Goal: Communication & Community: Answer question/provide support

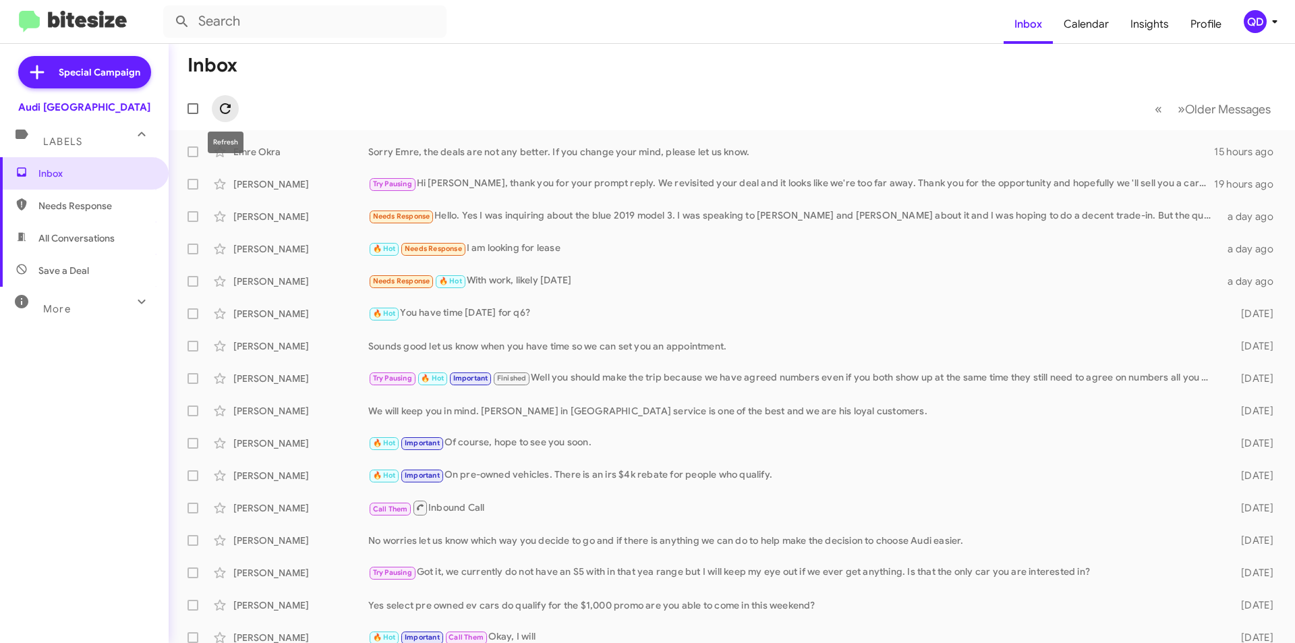
click at [228, 107] on icon at bounding box center [225, 108] width 11 height 11
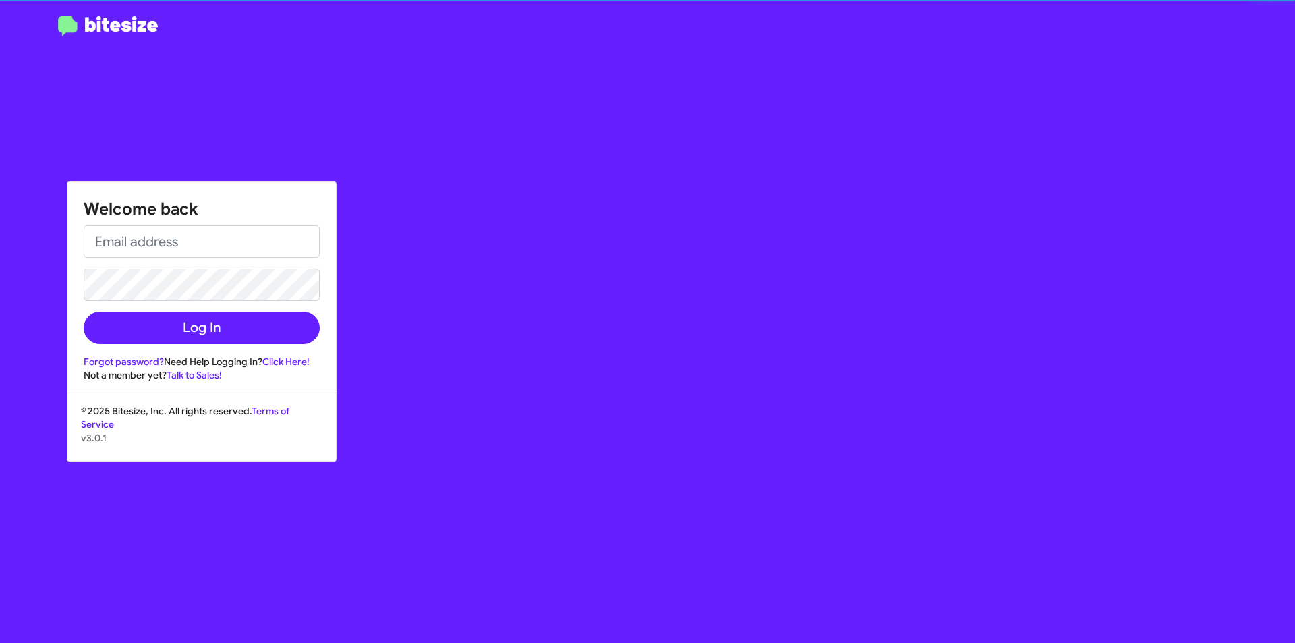
type input "[DOMAIN_NAME][EMAIL_ADDRESS][PERSON_NAME][DOMAIN_NAME]"
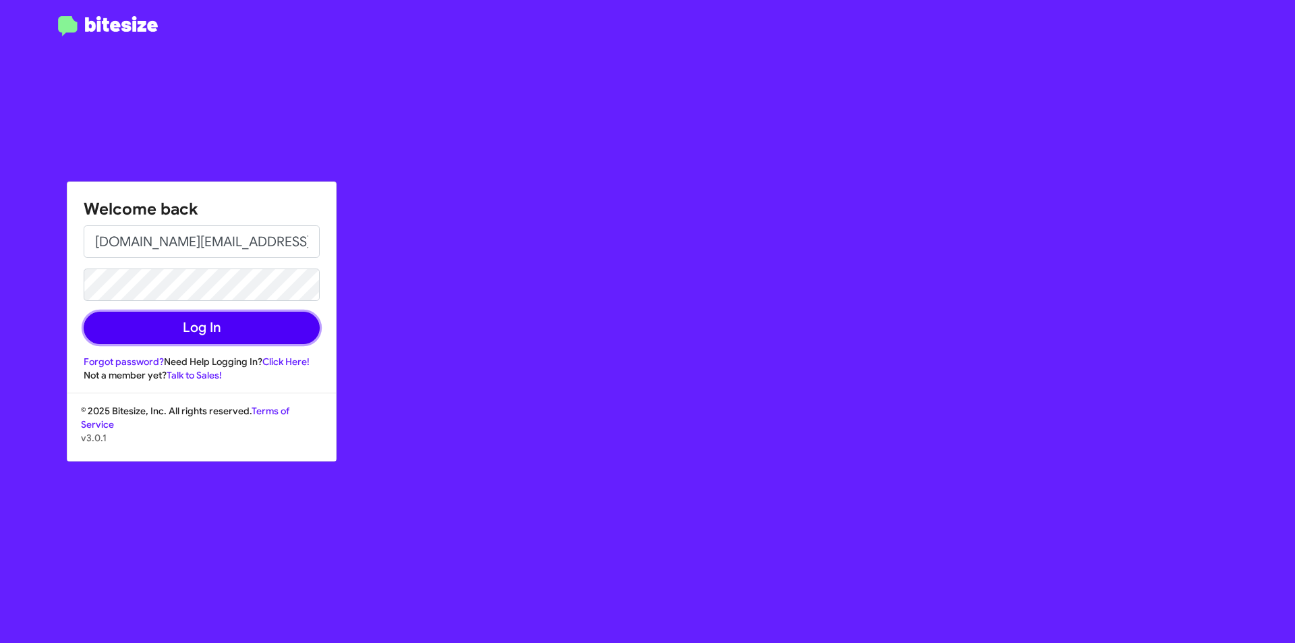
click at [258, 330] on button "Log In" at bounding box center [202, 328] width 236 height 32
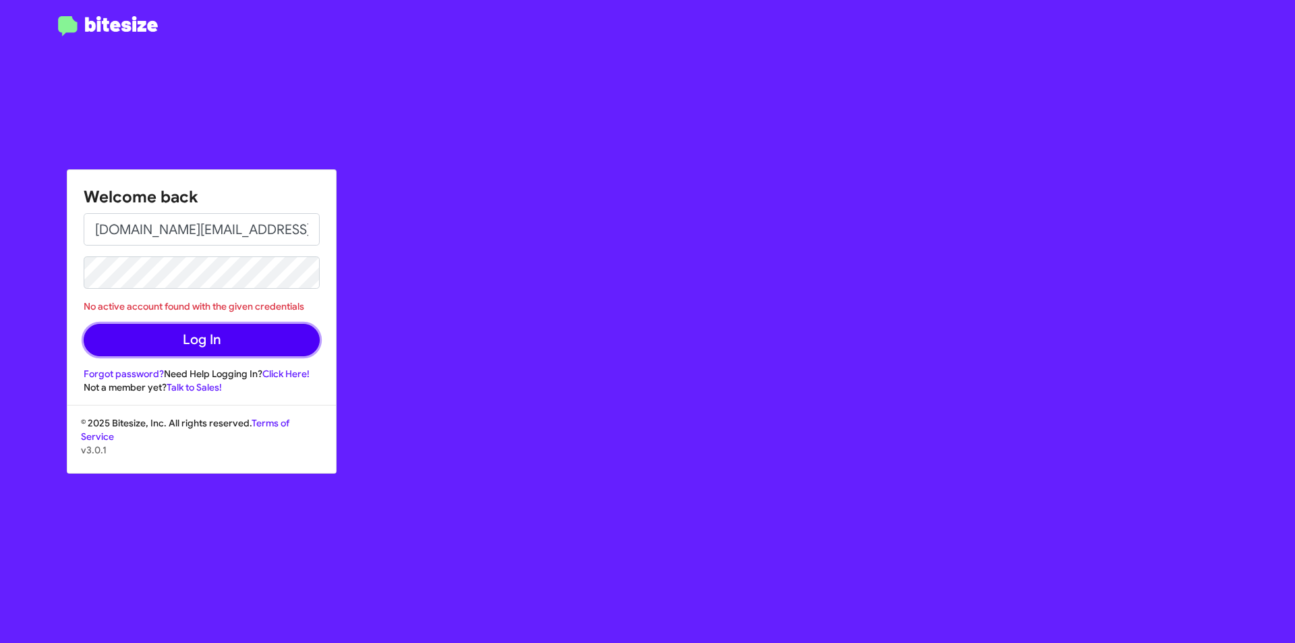
click at [231, 338] on button "Log In" at bounding box center [202, 340] width 236 height 32
click at [206, 345] on button "Log In" at bounding box center [202, 340] width 236 height 32
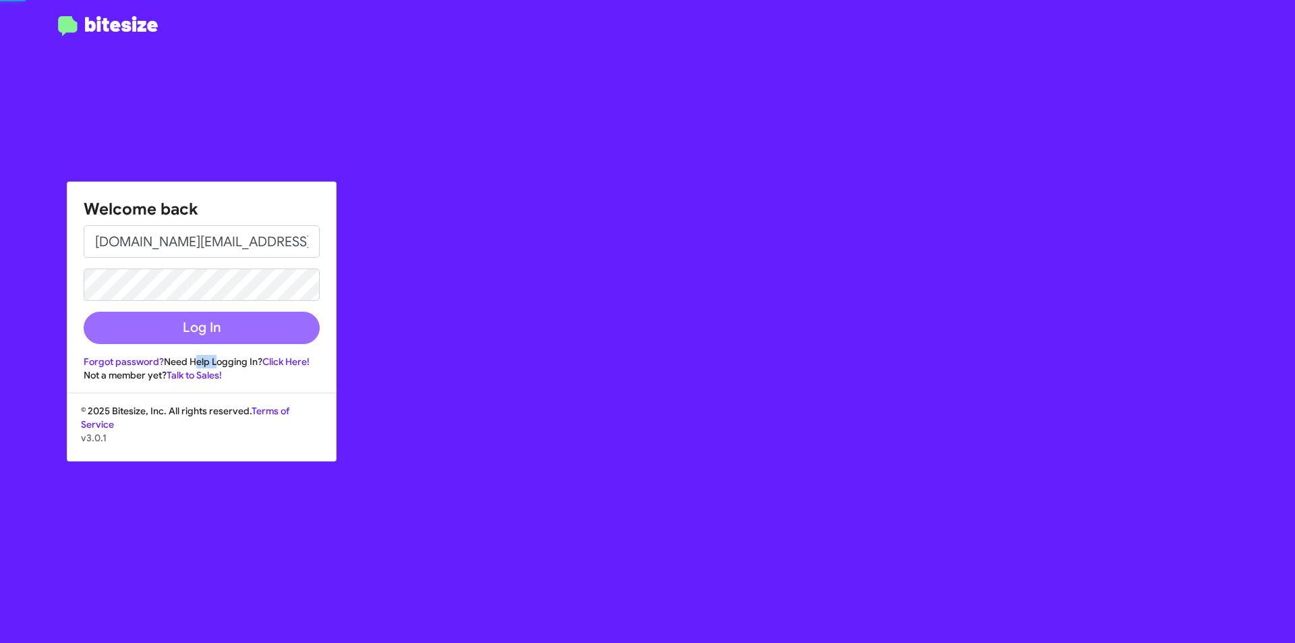
click at [206, 345] on div "Welcome back [DOMAIN_NAME][EMAIL_ADDRESS][PERSON_NAME][DOMAIN_NAME] Log In Forg…" at bounding box center [201, 282] width 268 height 200
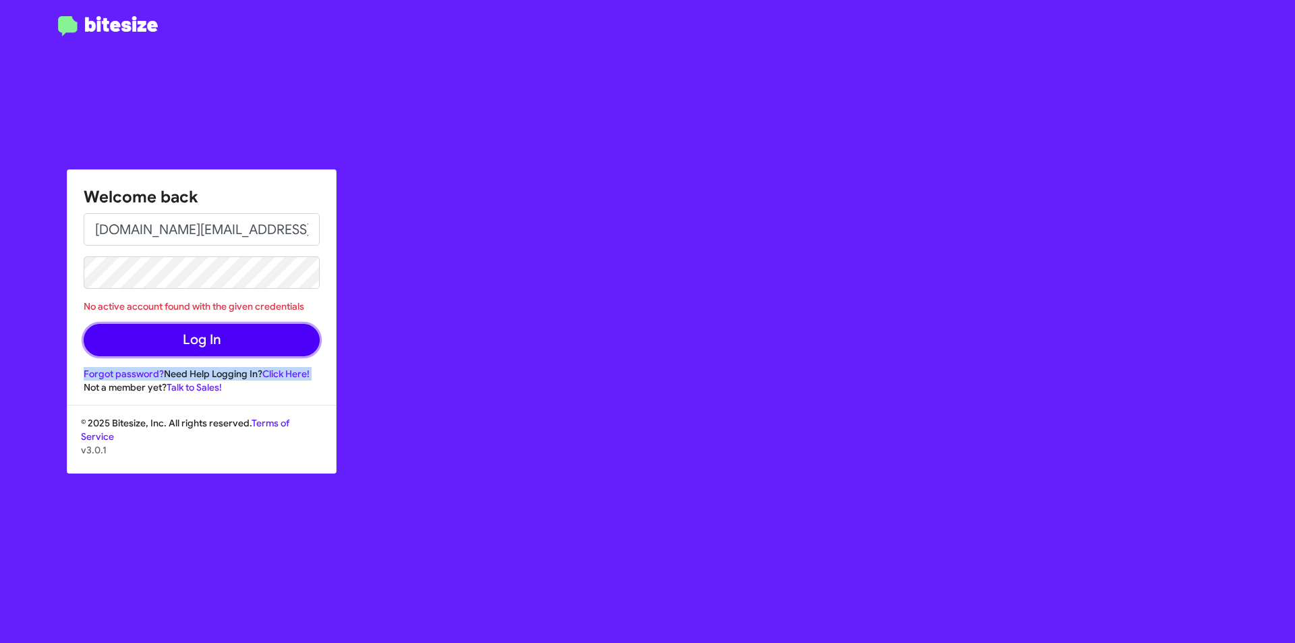
click at [208, 336] on button "Log In" at bounding box center [202, 340] width 236 height 32
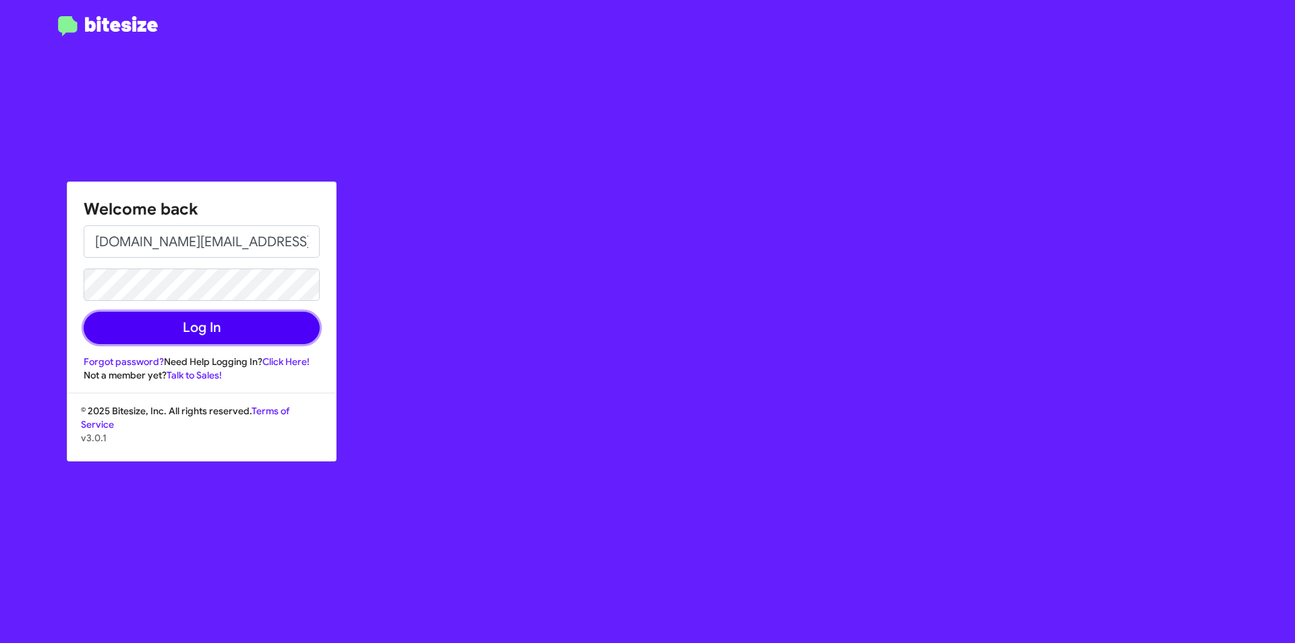
click at [235, 327] on button "Log In" at bounding box center [202, 328] width 236 height 32
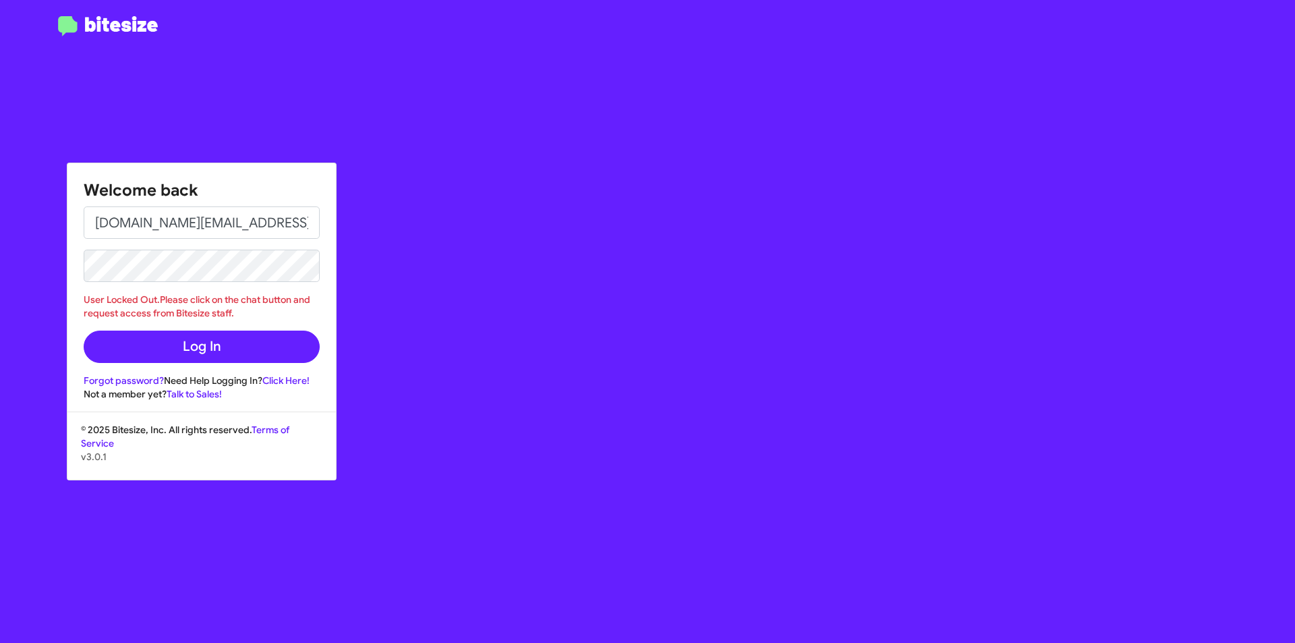
click at [561, 368] on div "Welcome back [DOMAIN_NAME][EMAIL_ADDRESS][PERSON_NAME][DOMAIN_NAME] User Locked…" at bounding box center [755, 321] width 1079 height 643
click at [324, 437] on div "© 2025 Bitesize, Inc. All rights reserved. Terms of Service v3.0.1" at bounding box center [201, 451] width 268 height 57
click at [306, 548] on div "Welcome back [DOMAIN_NAME][EMAIL_ADDRESS][PERSON_NAME][DOMAIN_NAME] User Locked…" at bounding box center [755, 321] width 1079 height 643
click at [976, 414] on div "Welcome back [DOMAIN_NAME][EMAIL_ADDRESS][PERSON_NAME][DOMAIN_NAME] User Locked…" at bounding box center [755, 321] width 1079 height 643
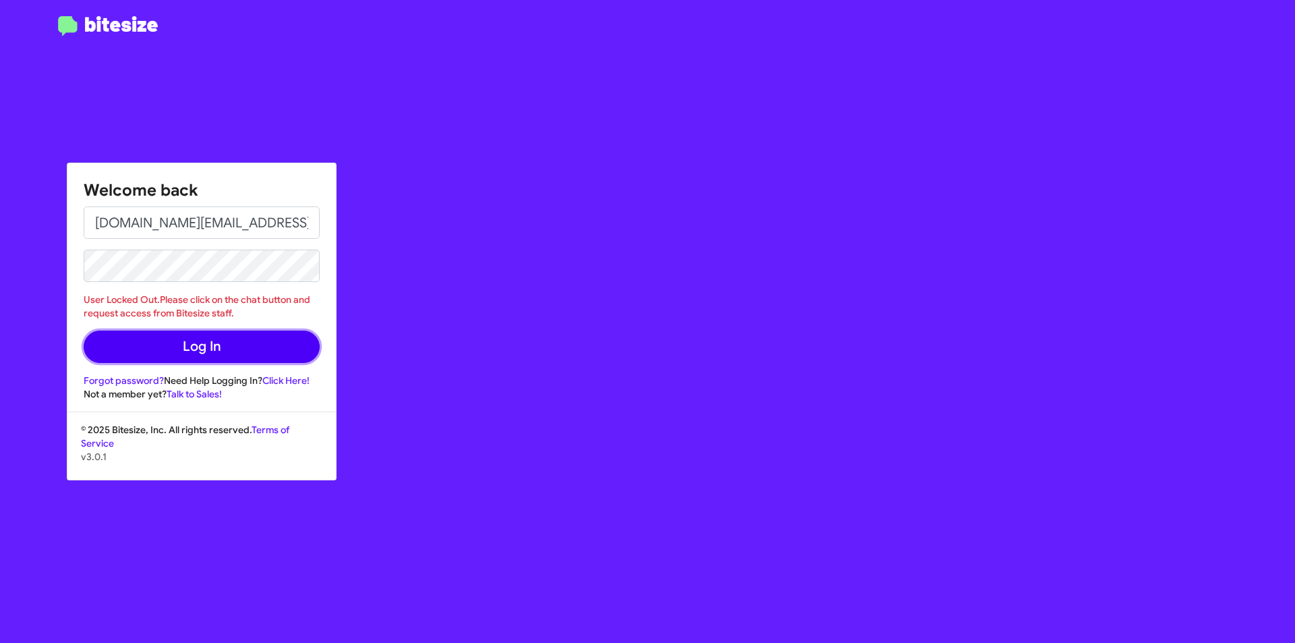
click at [227, 347] on button "Log In" at bounding box center [202, 347] width 236 height 32
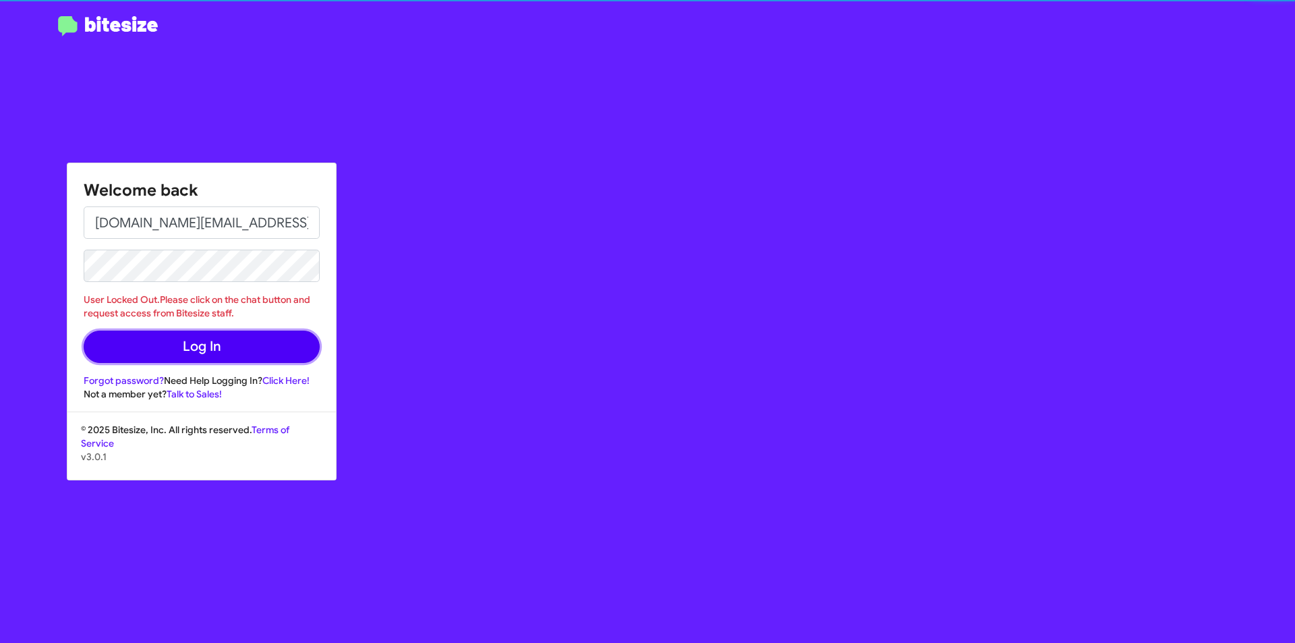
click at [227, 347] on button "Log In" at bounding box center [202, 347] width 236 height 32
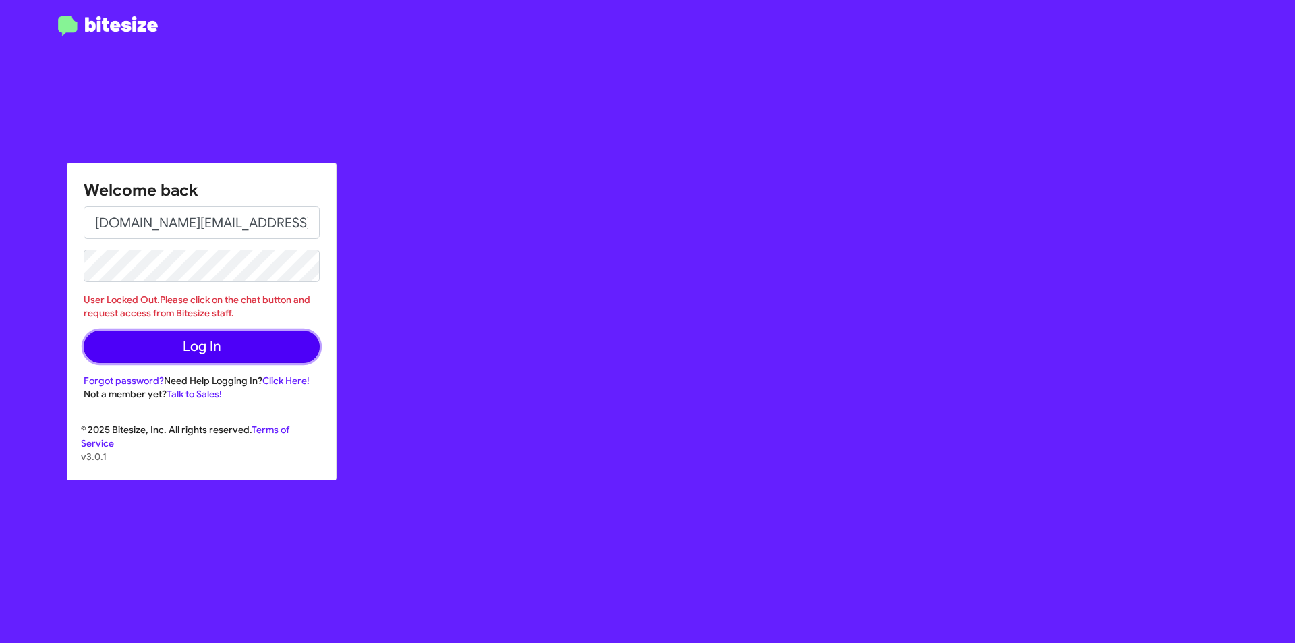
click at [237, 358] on button "Log In" at bounding box center [202, 347] width 236 height 32
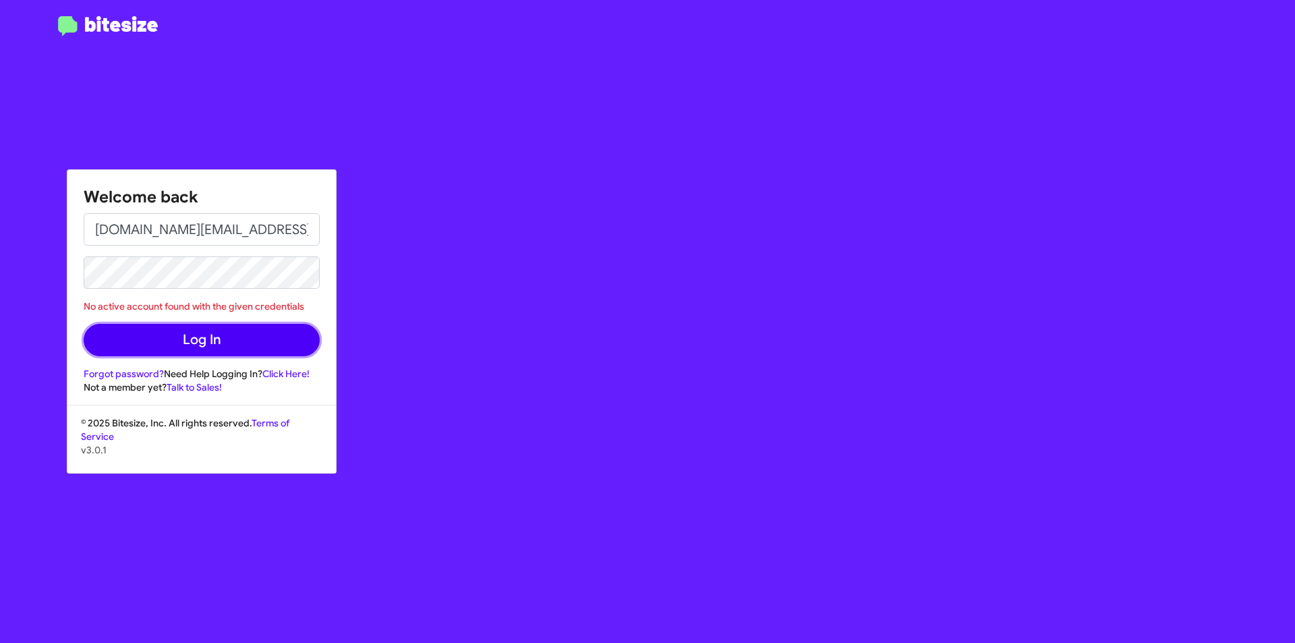
click at [240, 349] on button "Log In" at bounding box center [202, 340] width 236 height 32
click at [340, 476] on div "Welcome back Q.Do@swickard.com No active account found with the given credentia…" at bounding box center [755, 321] width 1079 height 643
click at [302, 455] on p "v3.0.1" at bounding box center [202, 449] width 242 height 13
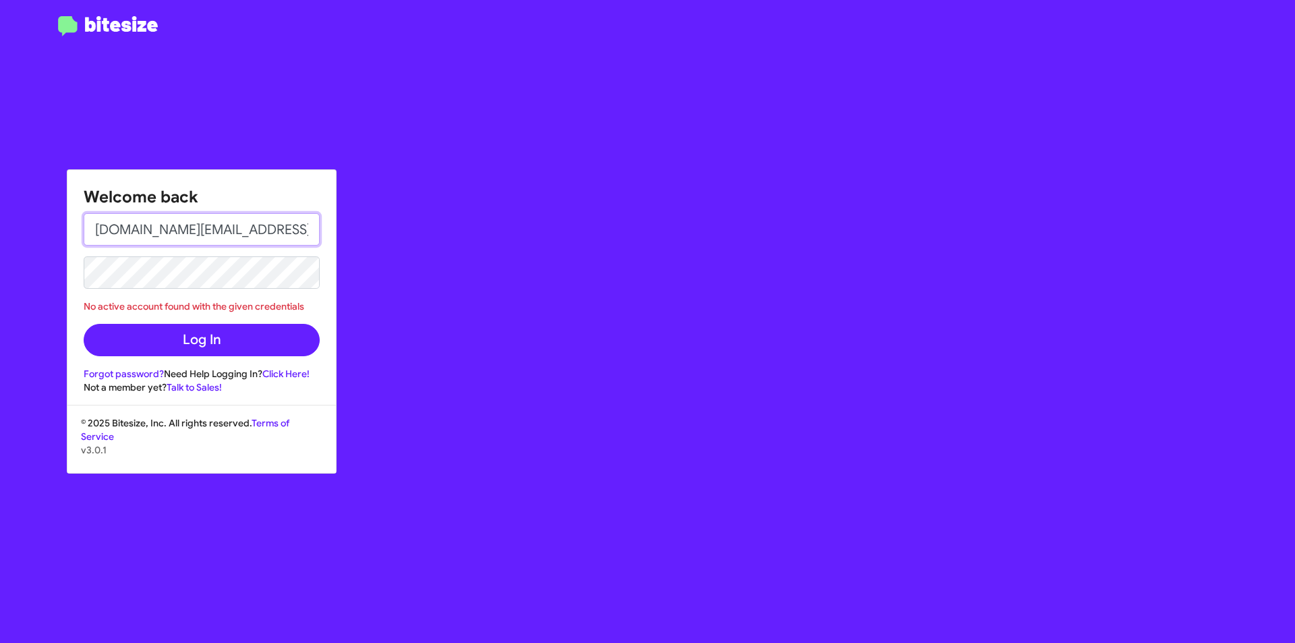
click at [124, 225] on input "[DOMAIN_NAME][EMAIL_ADDRESS][PERSON_NAME][DOMAIN_NAME]" at bounding box center [202, 229] width 236 height 32
type input "q.do@swickard.com"
click at [200, 195] on h1 "Welcome back" at bounding box center [202, 197] width 236 height 22
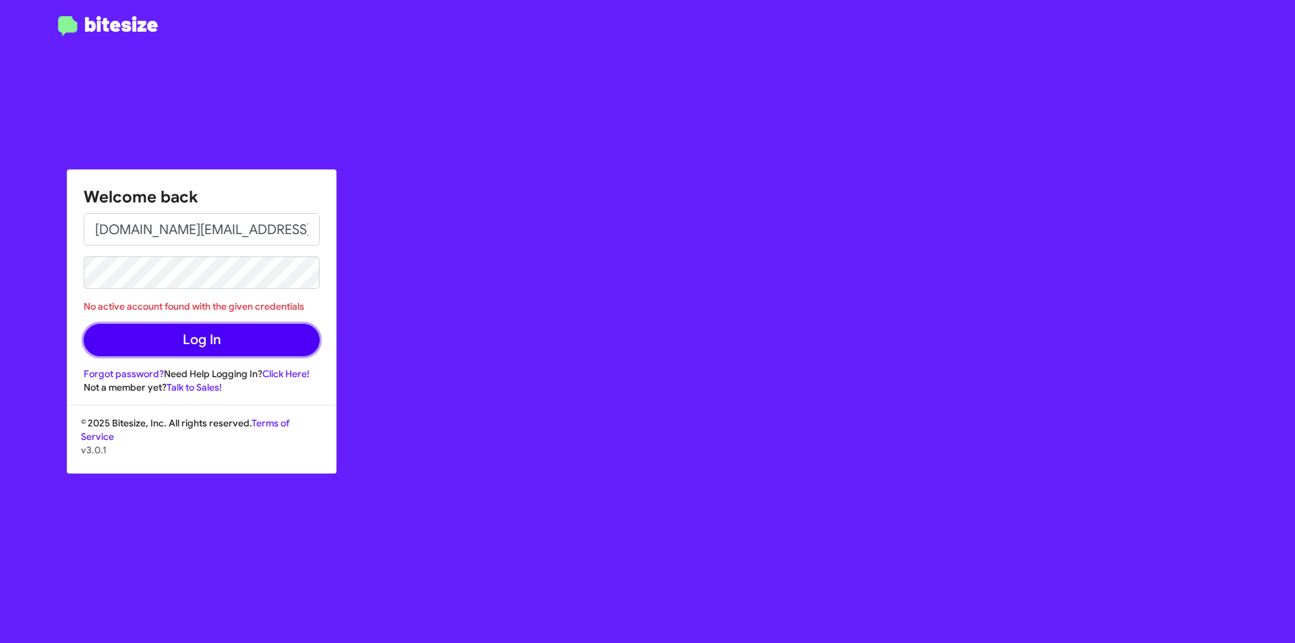
click at [169, 337] on button "Log In" at bounding box center [202, 340] width 236 height 32
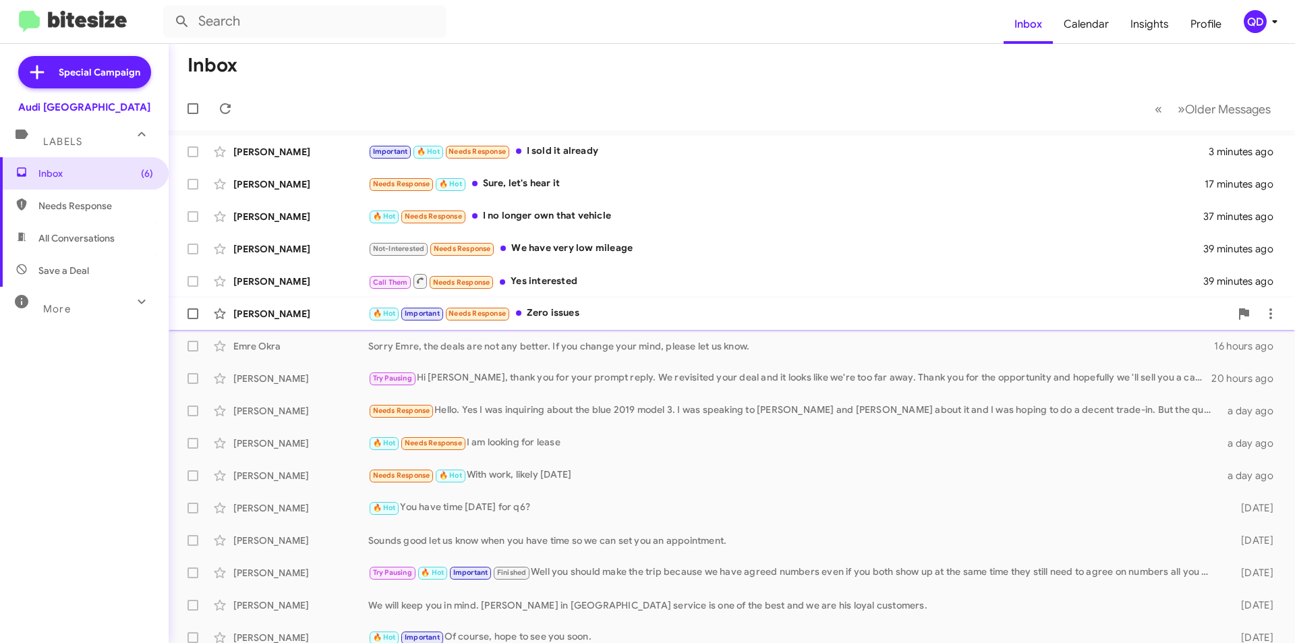
click at [302, 319] on div "Danail Mihaylov" at bounding box center [300, 313] width 135 height 13
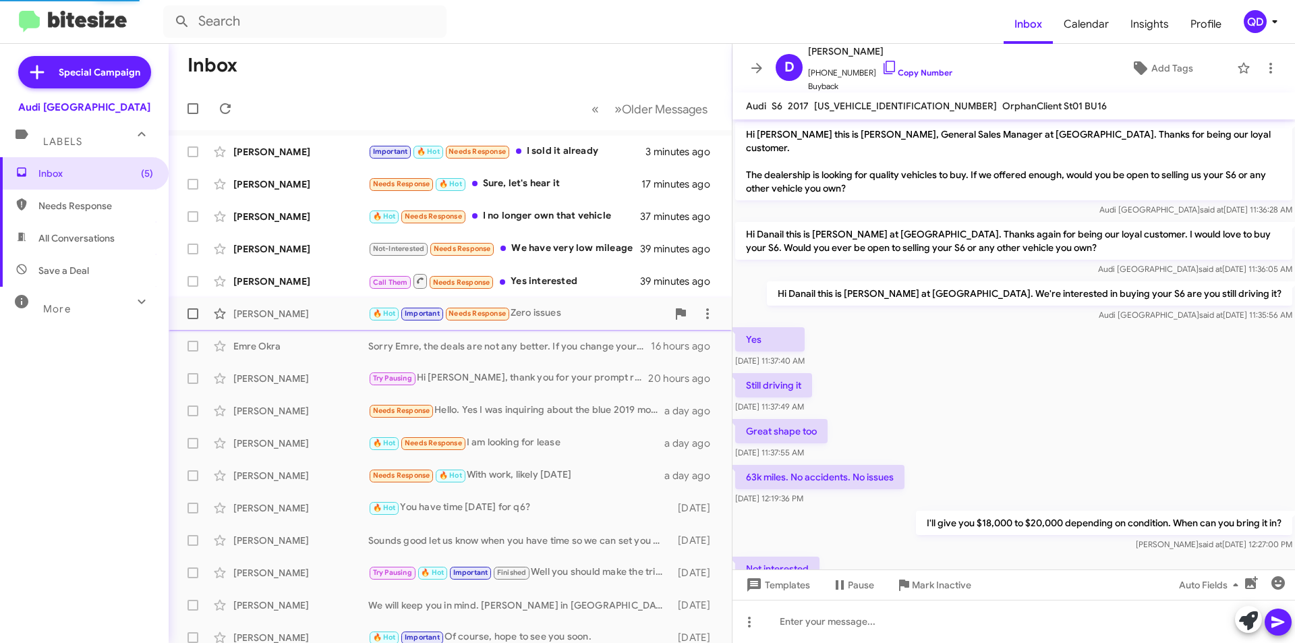
scroll to position [405, 0]
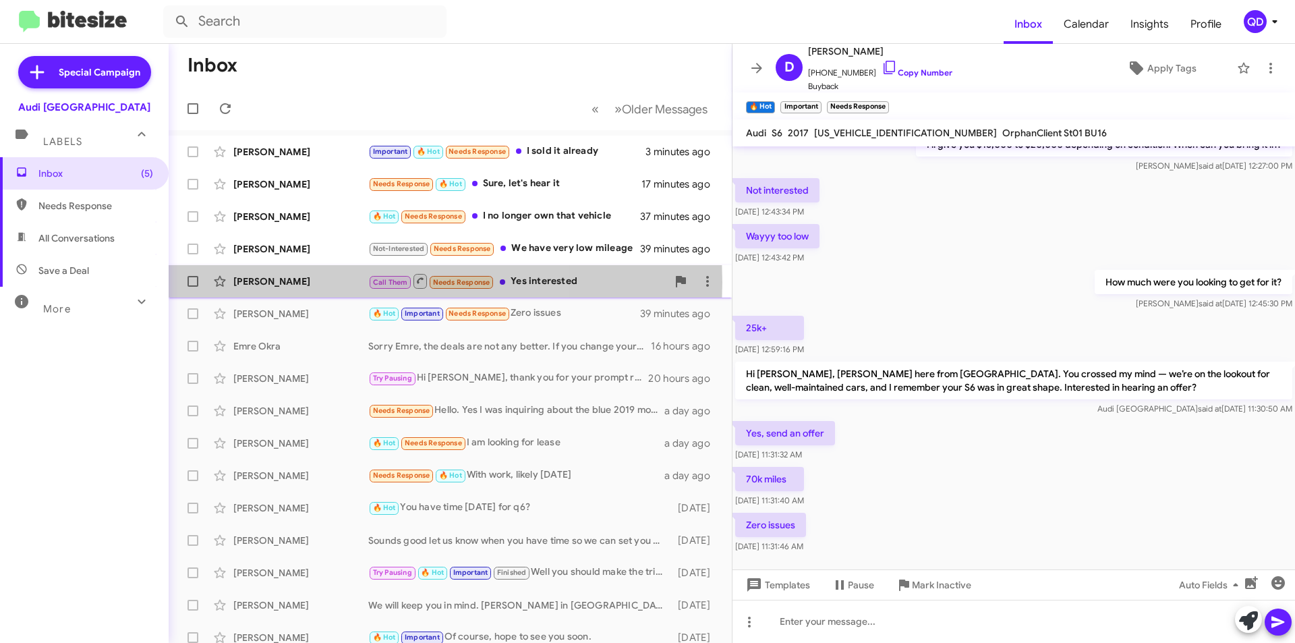
click at [302, 282] on div "Badri Bhaskar" at bounding box center [300, 281] width 135 height 13
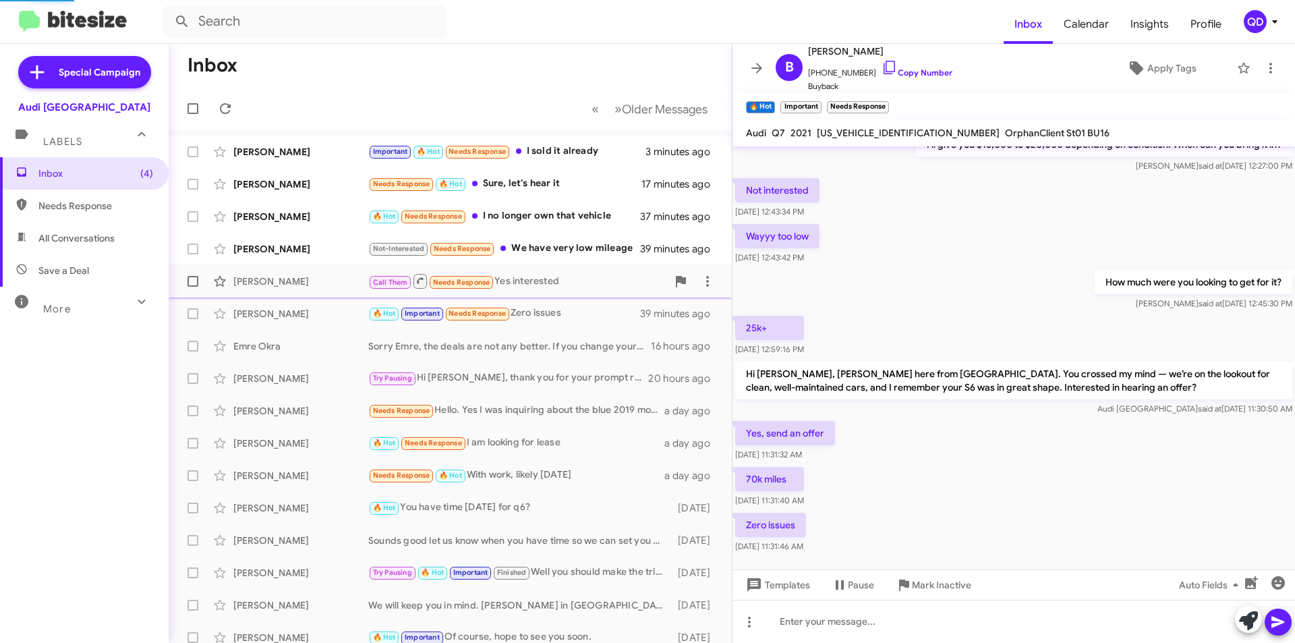
scroll to position [155, 0]
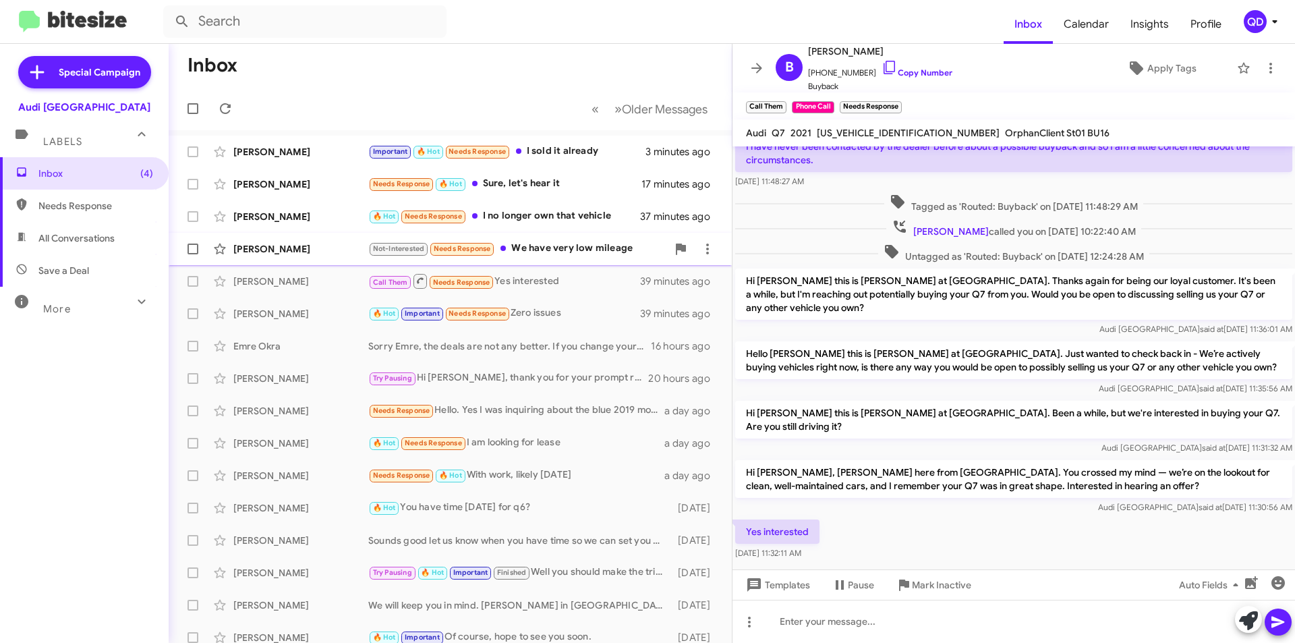
click at [303, 254] on div "Gavin Stanley" at bounding box center [300, 248] width 135 height 13
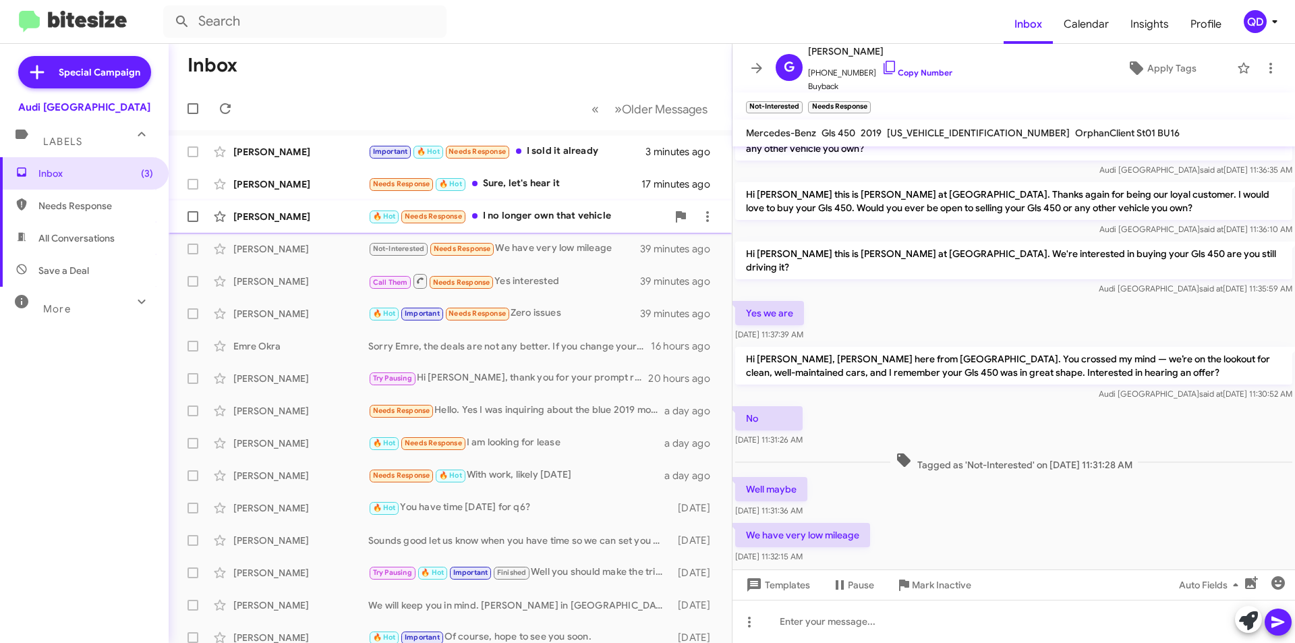
click at [317, 210] on div "Nelam Nguyen" at bounding box center [300, 216] width 135 height 13
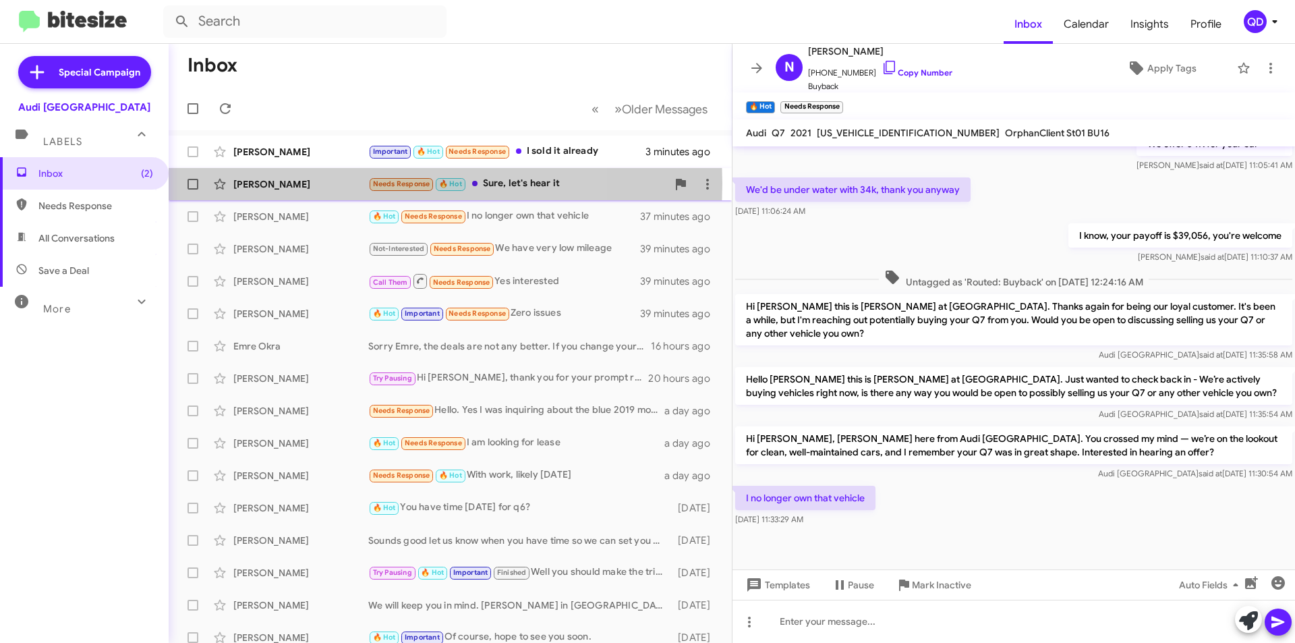
click at [322, 183] on div "Lindsey Ray" at bounding box center [300, 183] width 135 height 13
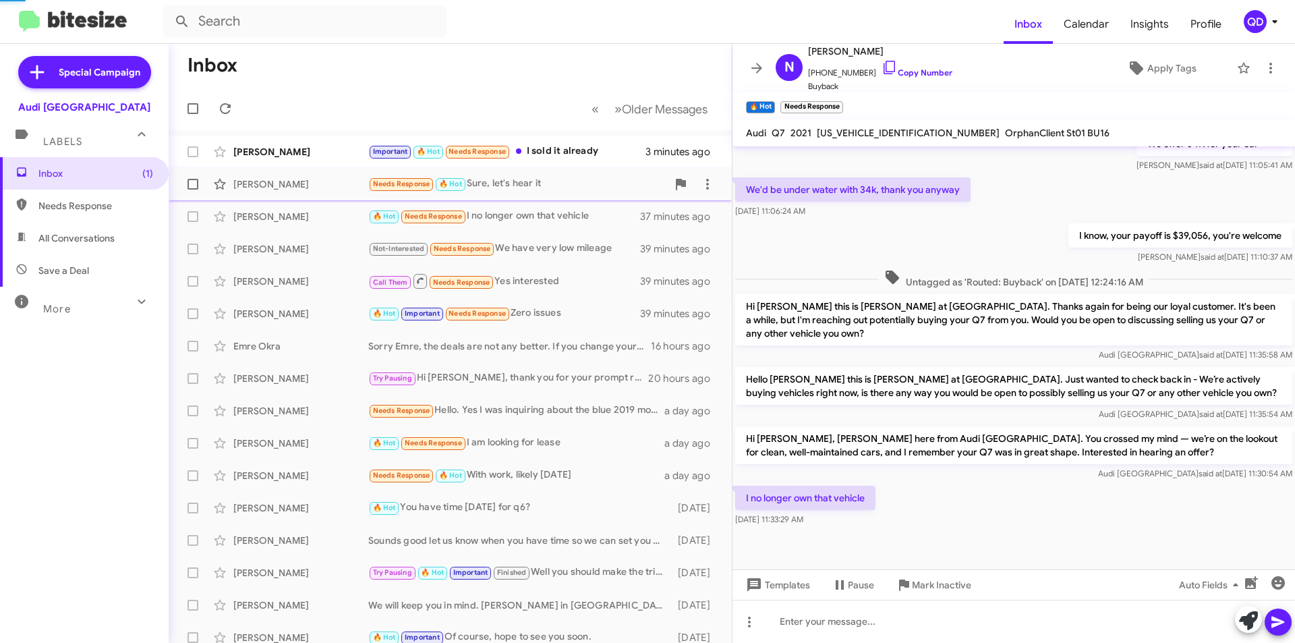
scroll to position [24, 0]
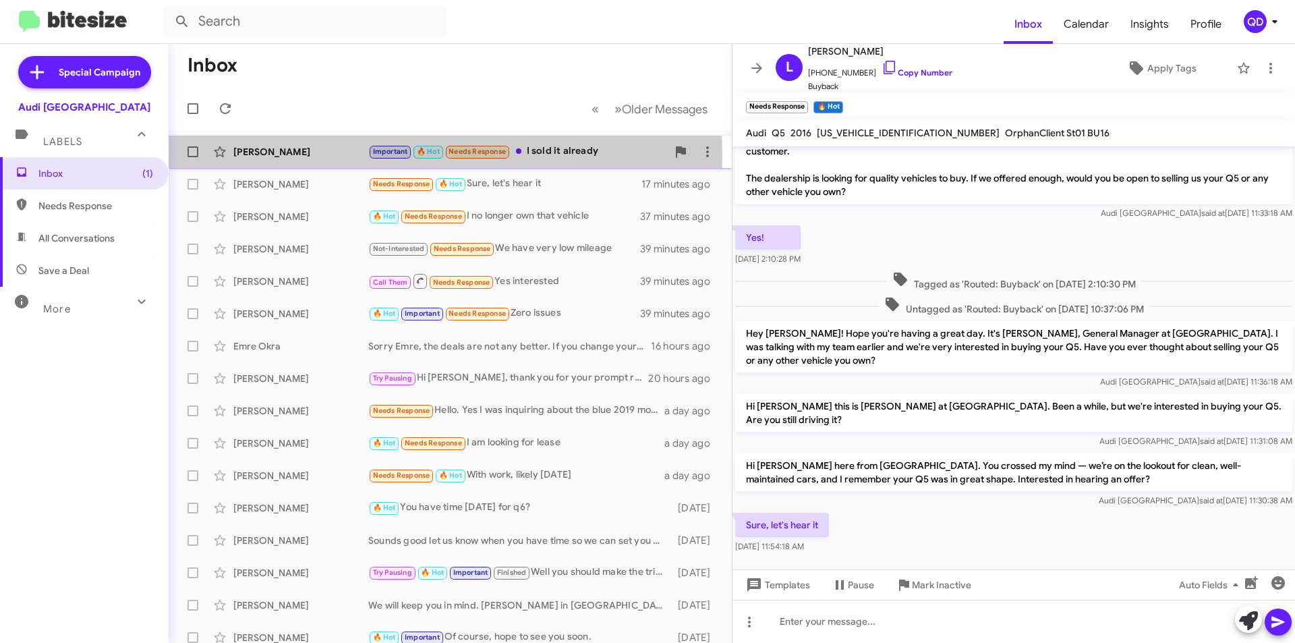
click at [307, 157] on div "Leo Chou" at bounding box center [300, 151] width 135 height 13
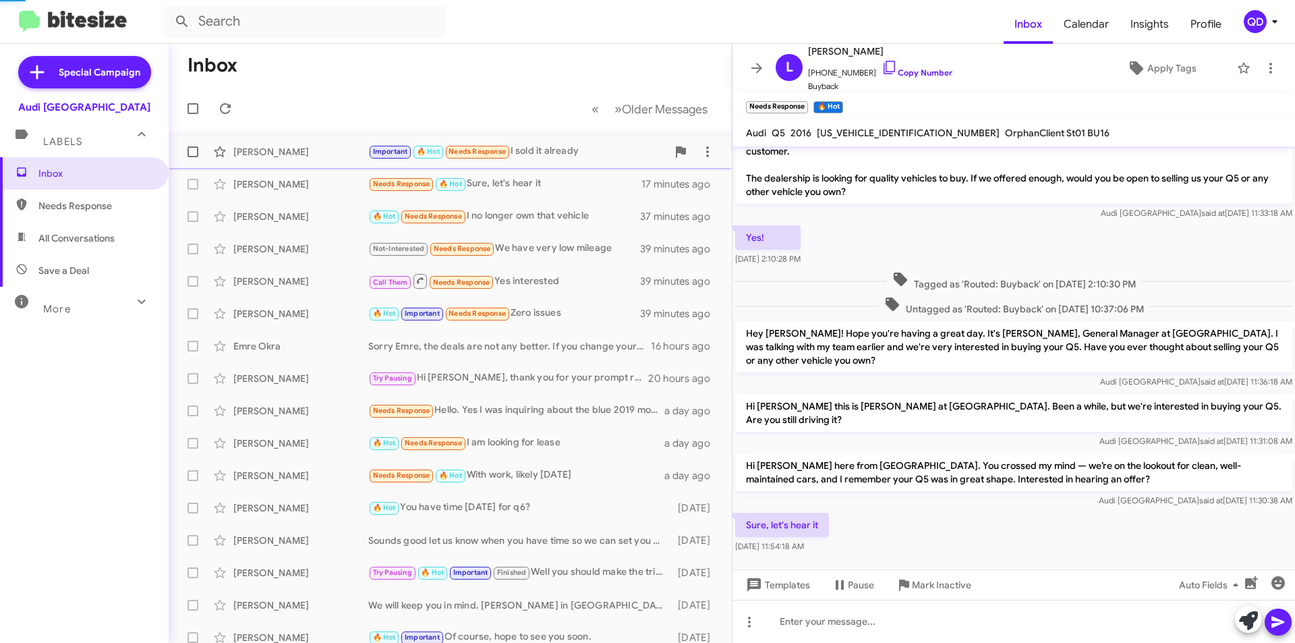
scroll to position [543, 0]
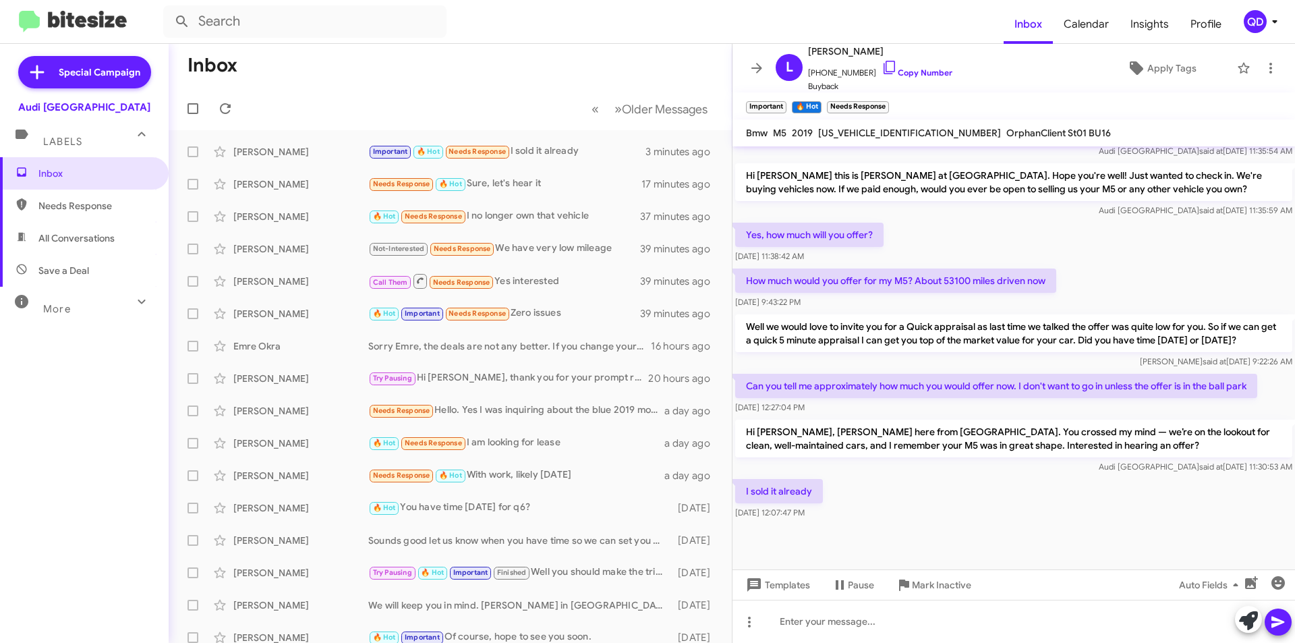
click at [1015, 490] on div "I sold it already Sep 16, 2025, 12:07:47 PM" at bounding box center [1014, 499] width 563 height 46
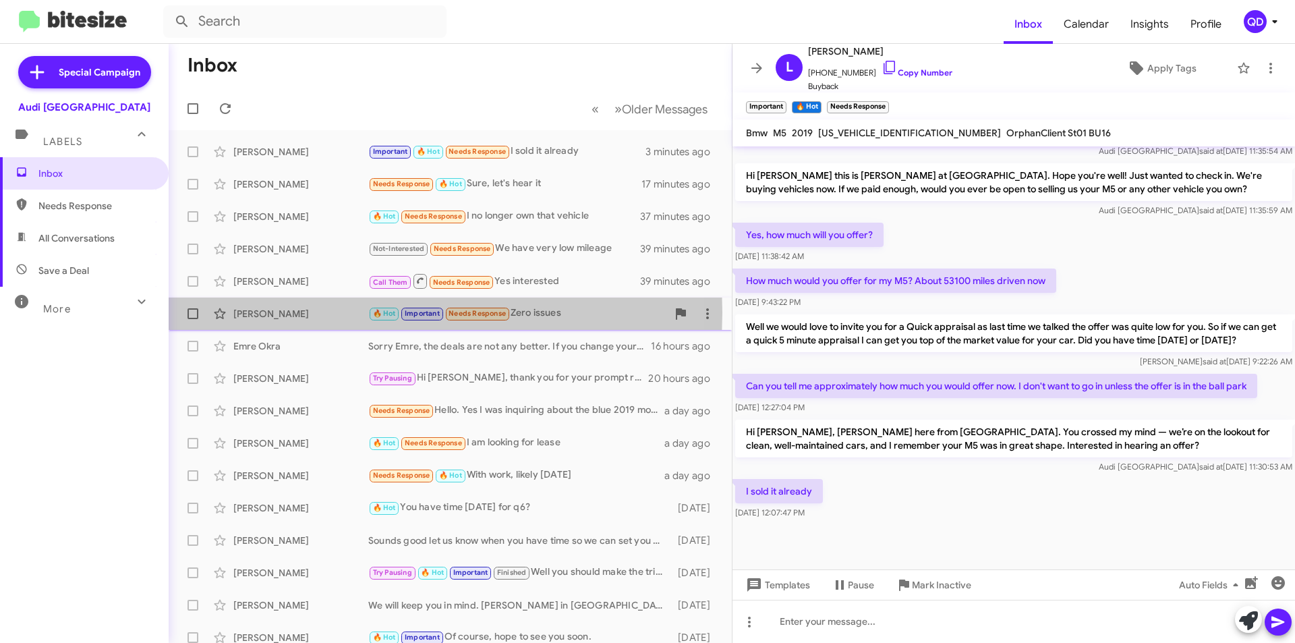
click at [285, 312] on div "Danail Mihaylov" at bounding box center [300, 313] width 135 height 13
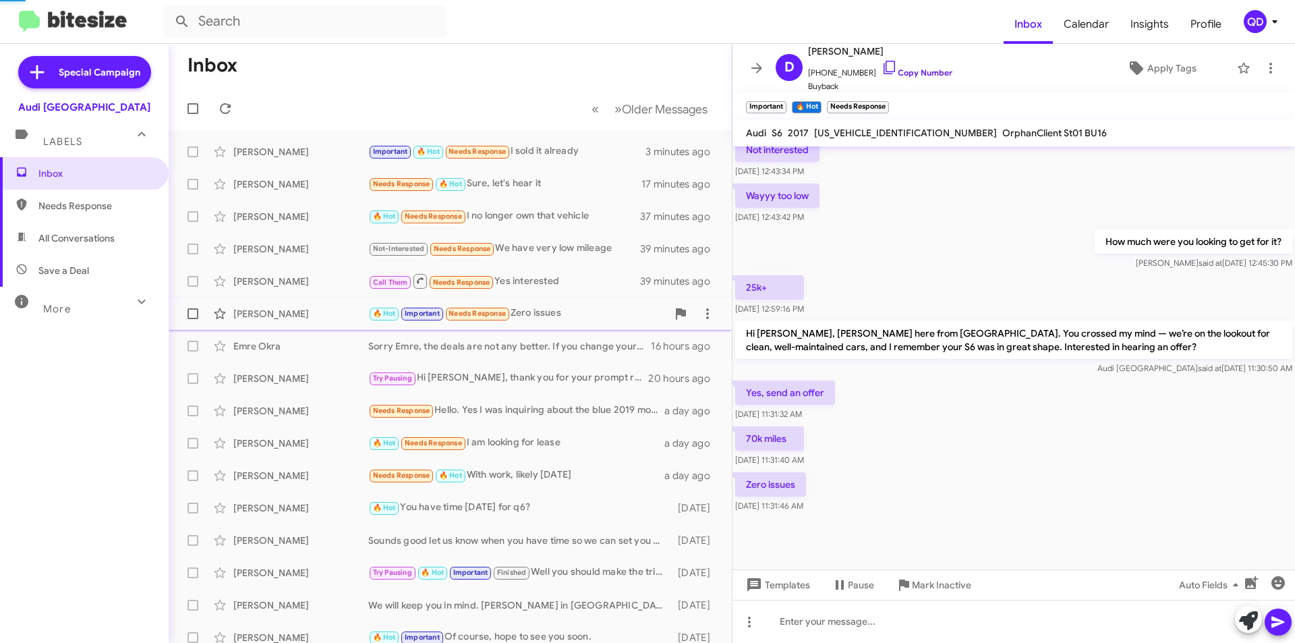
scroll to position [432, 0]
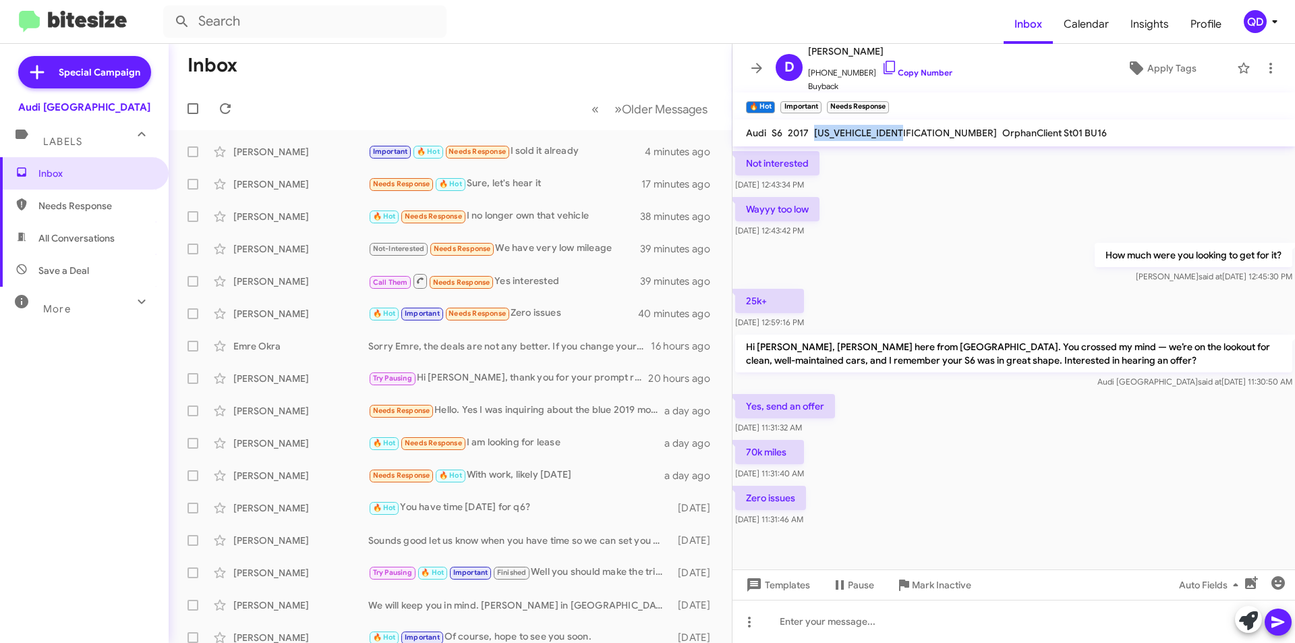
drag, startPoint x: 911, startPoint y: 132, endPoint x: 816, endPoint y: 140, distance: 95.5
click at [816, 140] on div "WAUFFAFC1HN116884" at bounding box center [906, 133] width 188 height 16
copy span "WAUFFAFC1HN116884"
